Goal: Check status: Check status

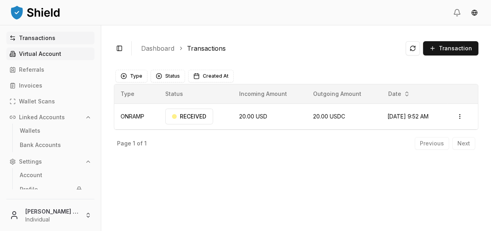
click at [51, 51] on p "Virtual Account" at bounding box center [40, 54] width 42 height 6
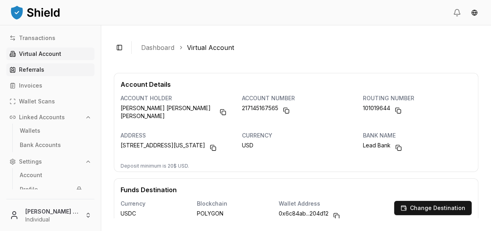
click at [62, 64] on link "Referrals" at bounding box center [50, 69] width 88 height 13
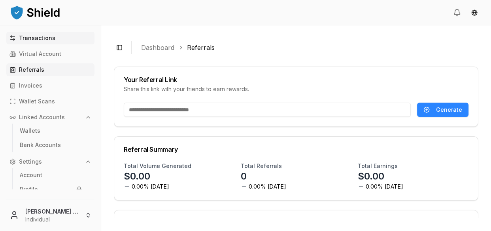
click at [54, 35] on link "Transactions" at bounding box center [50, 38] width 88 height 13
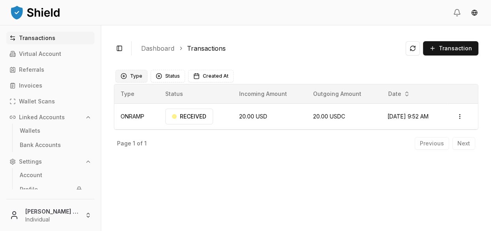
click at [127, 75] on button "Type" at bounding box center [132, 76] width 32 height 13
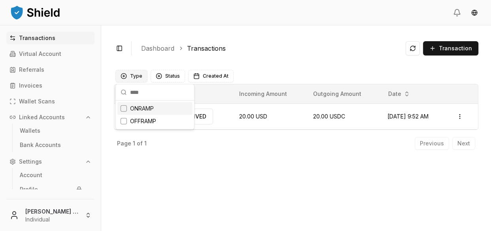
click at [127, 75] on button "Type" at bounding box center [132, 76] width 32 height 13
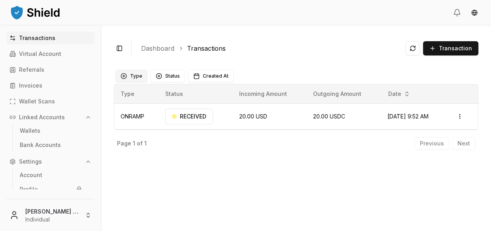
click at [127, 75] on button "Type" at bounding box center [132, 76] width 32 height 13
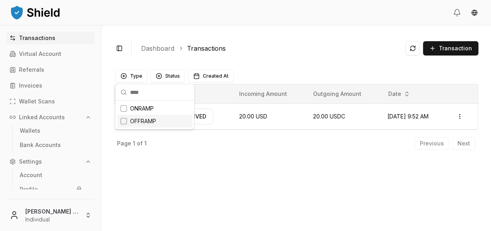
click at [131, 117] on span "OFFRAMP" at bounding box center [143, 121] width 26 height 8
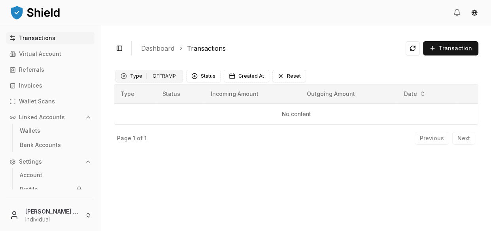
click at [140, 76] on button "Type 1 OFFRAMP" at bounding box center [150, 76] width 68 height 13
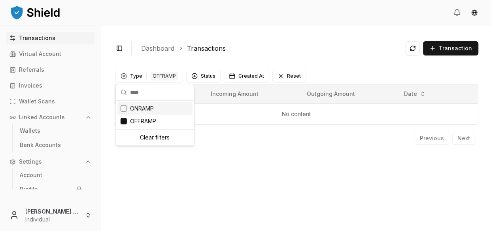
click at [136, 110] on span "ONRAMP" at bounding box center [142, 108] width 24 height 8
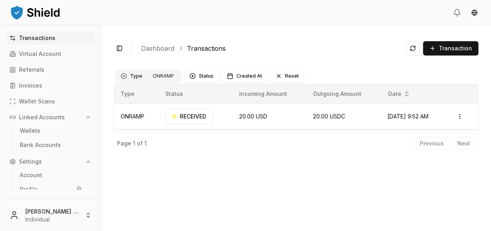
click at [161, 79] on div "ONRAMP" at bounding box center [163, 76] width 25 height 9
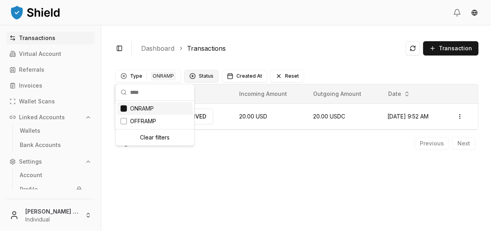
click at [201, 78] on button "Status" at bounding box center [201, 76] width 34 height 13
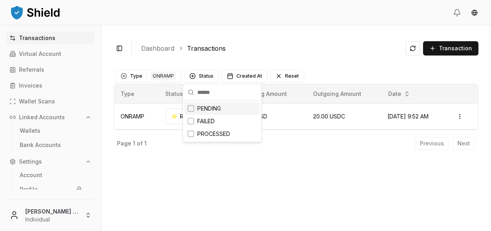
click at [195, 107] on div "PENDING" at bounding box center [222, 108] width 75 height 13
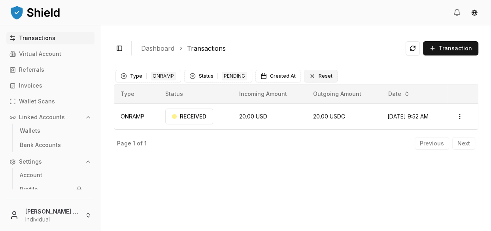
click at [309, 74] on button "Reset" at bounding box center [321, 76] width 34 height 13
click at [167, 76] on button "Status" at bounding box center [168, 76] width 34 height 13
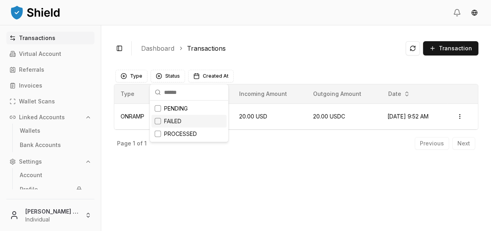
click at [157, 121] on div "Suggestions" at bounding box center [158, 121] width 6 height 6
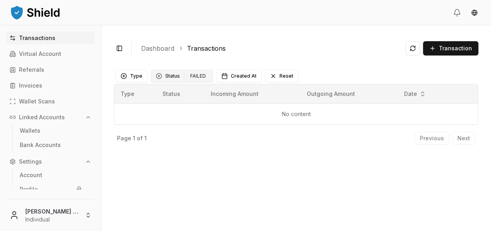
click at [194, 78] on div "FAILED" at bounding box center [198, 76] width 20 height 9
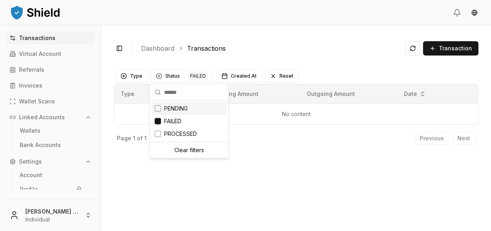
click at [173, 107] on span "PENDING" at bounding box center [176, 108] width 24 height 8
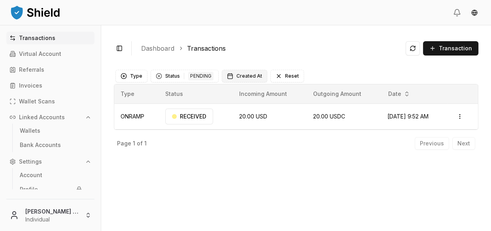
click at [247, 75] on span "Created At" at bounding box center [250, 76] width 26 height 6
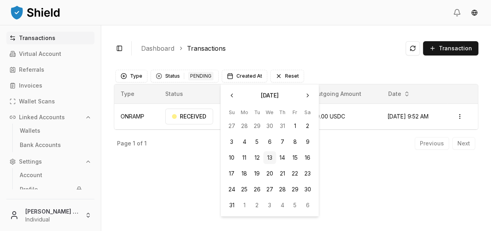
click at [195, 155] on div "Toggle Sidebar Dashboard Transactions Transaction ONRAMP 20.00 USD 20.00 USDC […" at bounding box center [296, 127] width 390 height 205
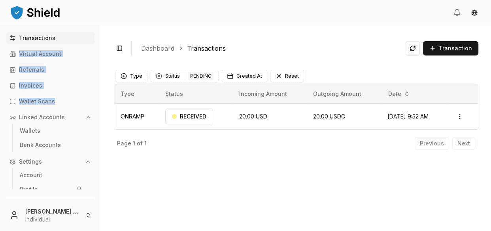
drag, startPoint x: 101, startPoint y: 81, endPoint x: 96, endPoint y: 41, distance: 40.2
click at [91, 32] on div "Transactions Virtual Account Referrals Invoices Wallet Scans Linked Accounts Wa…" at bounding box center [50, 127] width 101 height 205
click at [71, 42] on link "Transactions" at bounding box center [50, 38] width 88 height 13
